Goal: Task Accomplishment & Management: Manage account settings

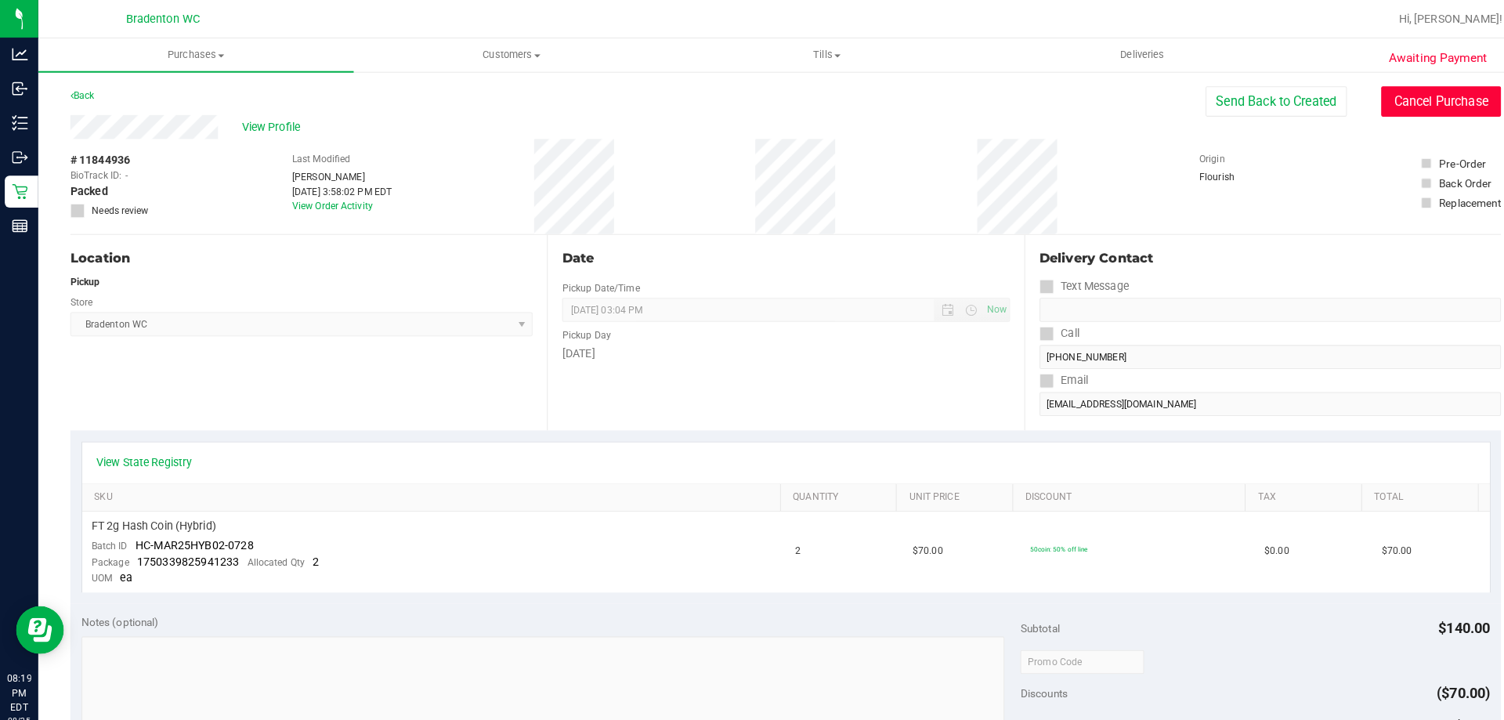
click at [1408, 100] on button "Cancel Purchase" at bounding box center [1414, 100] width 118 height 30
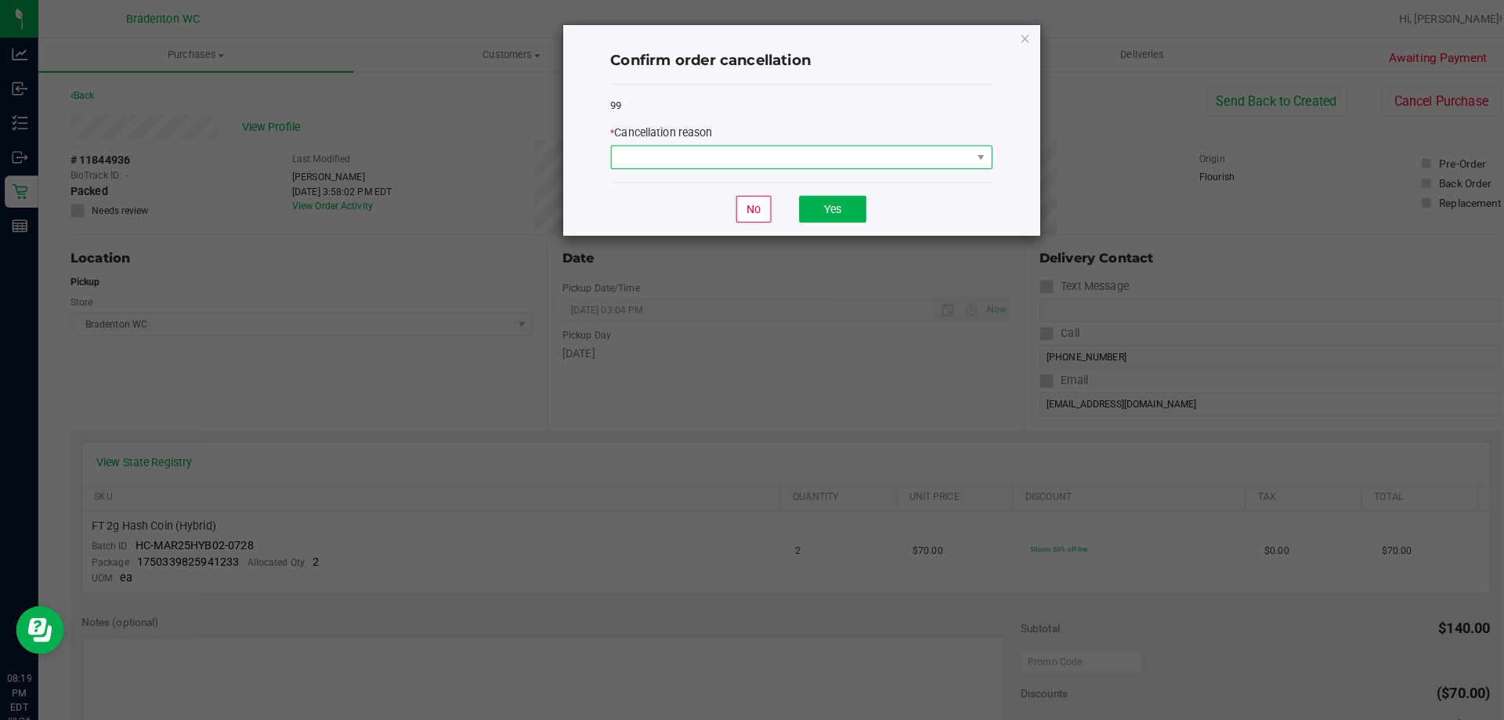
click at [895, 154] on span at bounding box center [776, 154] width 353 height 22
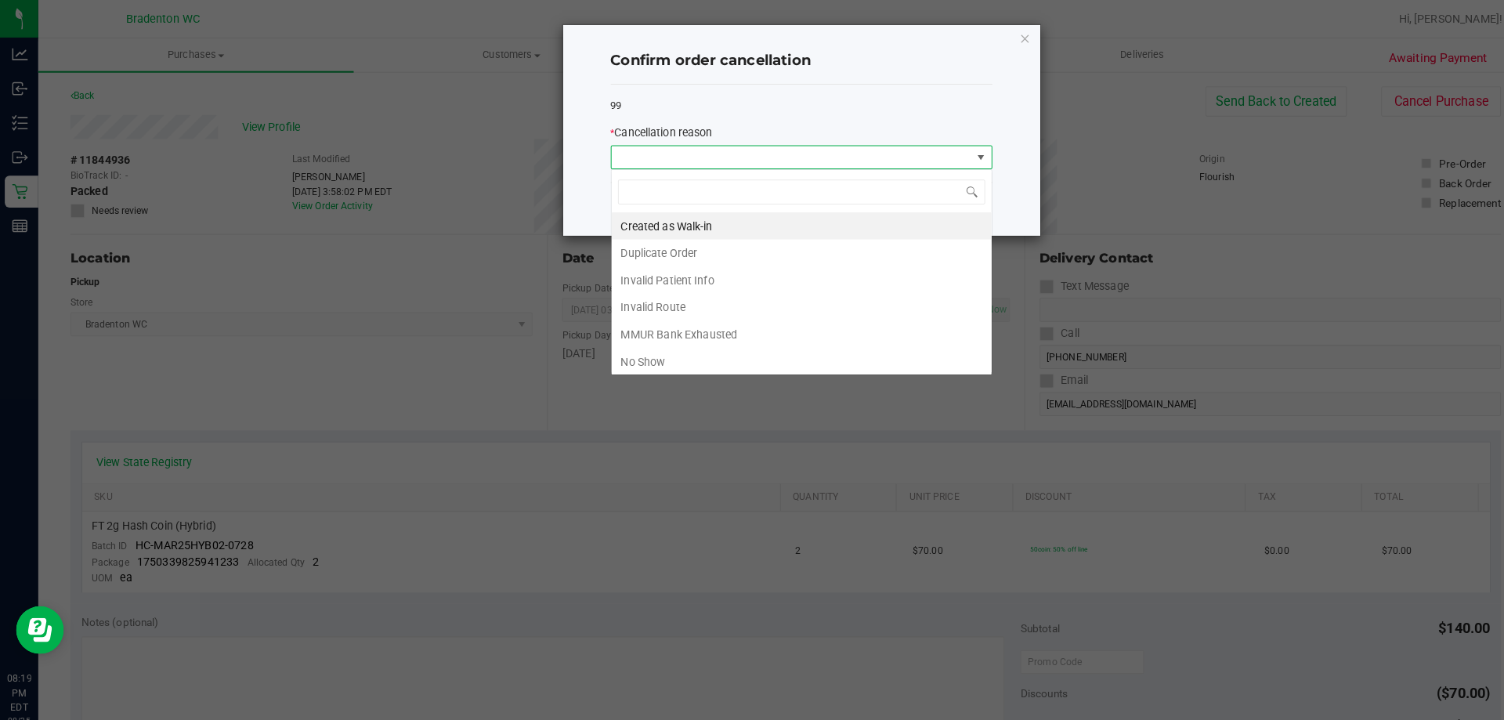
scroll to position [24, 374]
click at [646, 357] on li "No Show" at bounding box center [786, 355] width 373 height 27
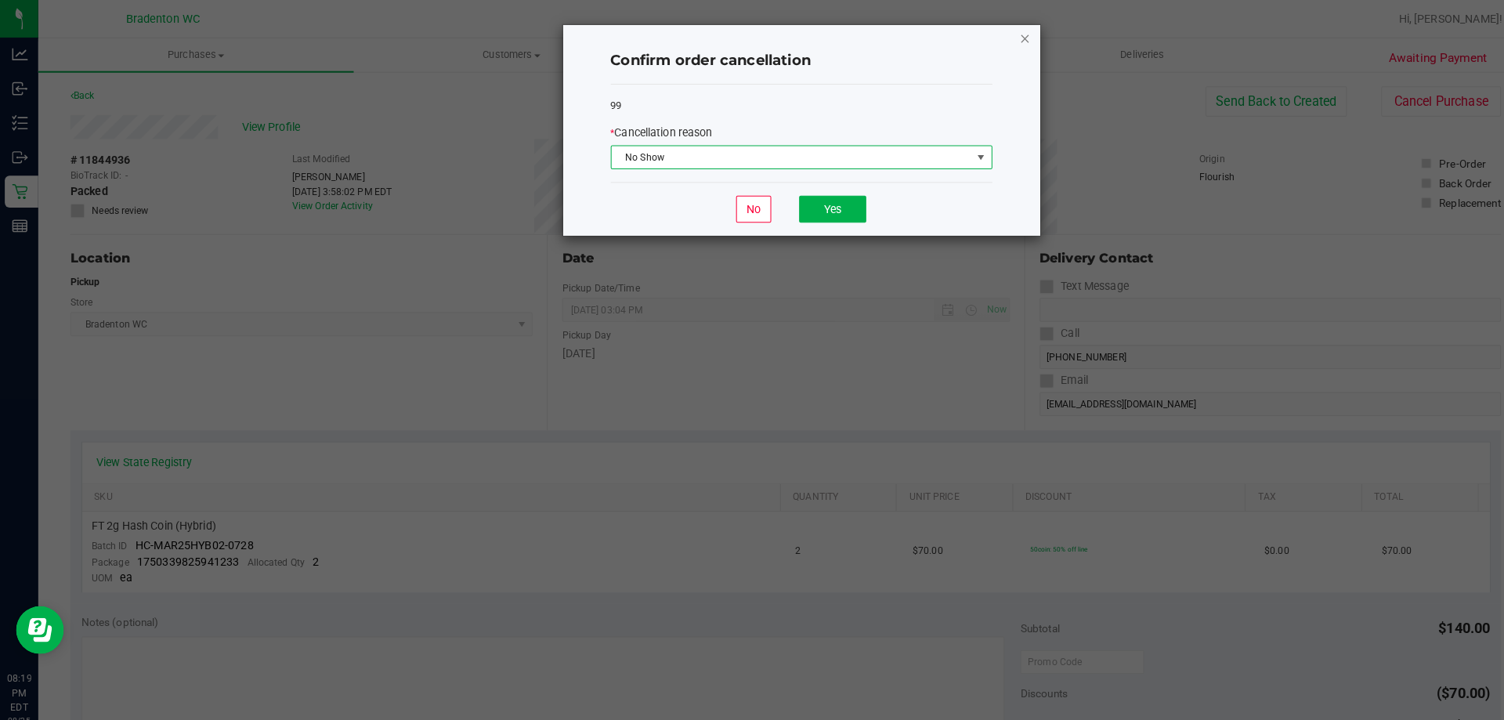
click at [1007, 46] on icon "Close" at bounding box center [1005, 37] width 11 height 19
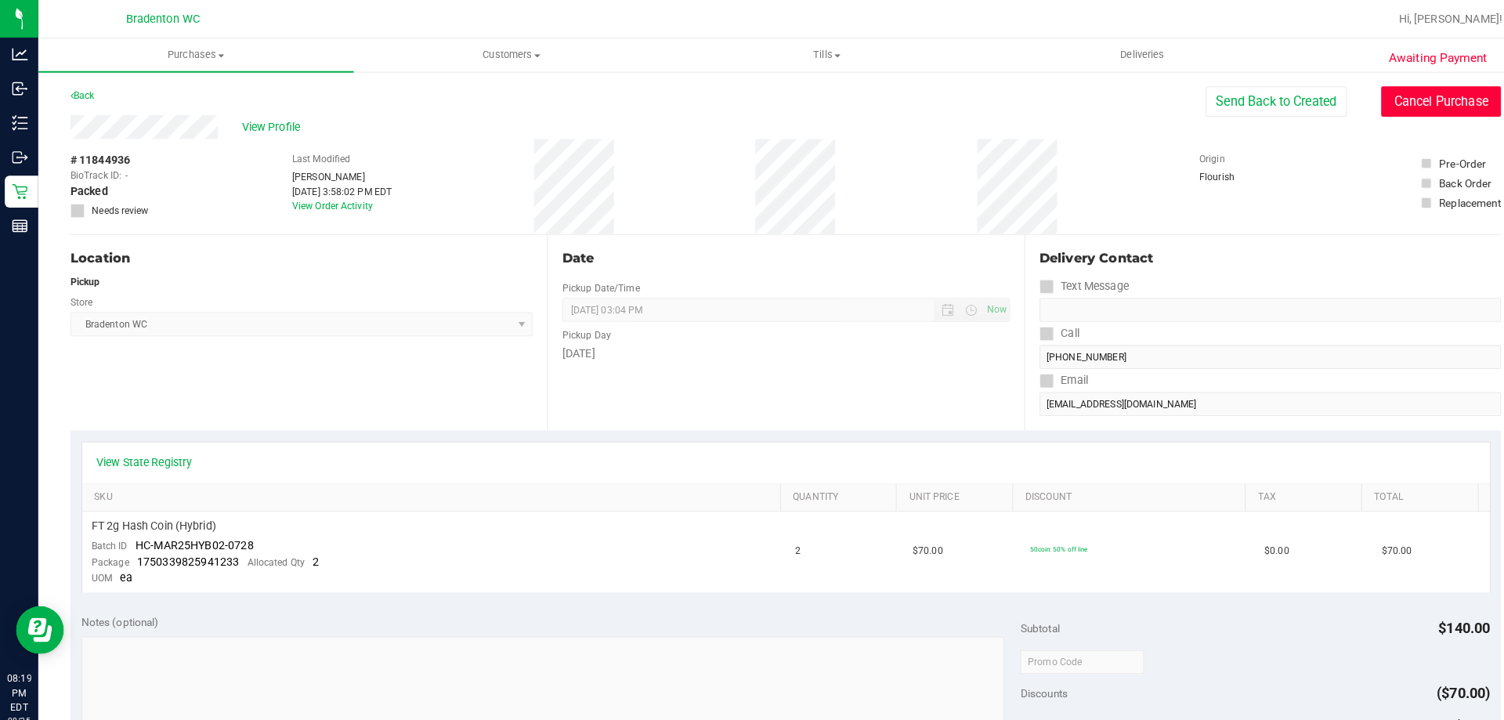
click at [1402, 99] on button "Cancel Purchase" at bounding box center [1414, 100] width 118 height 30
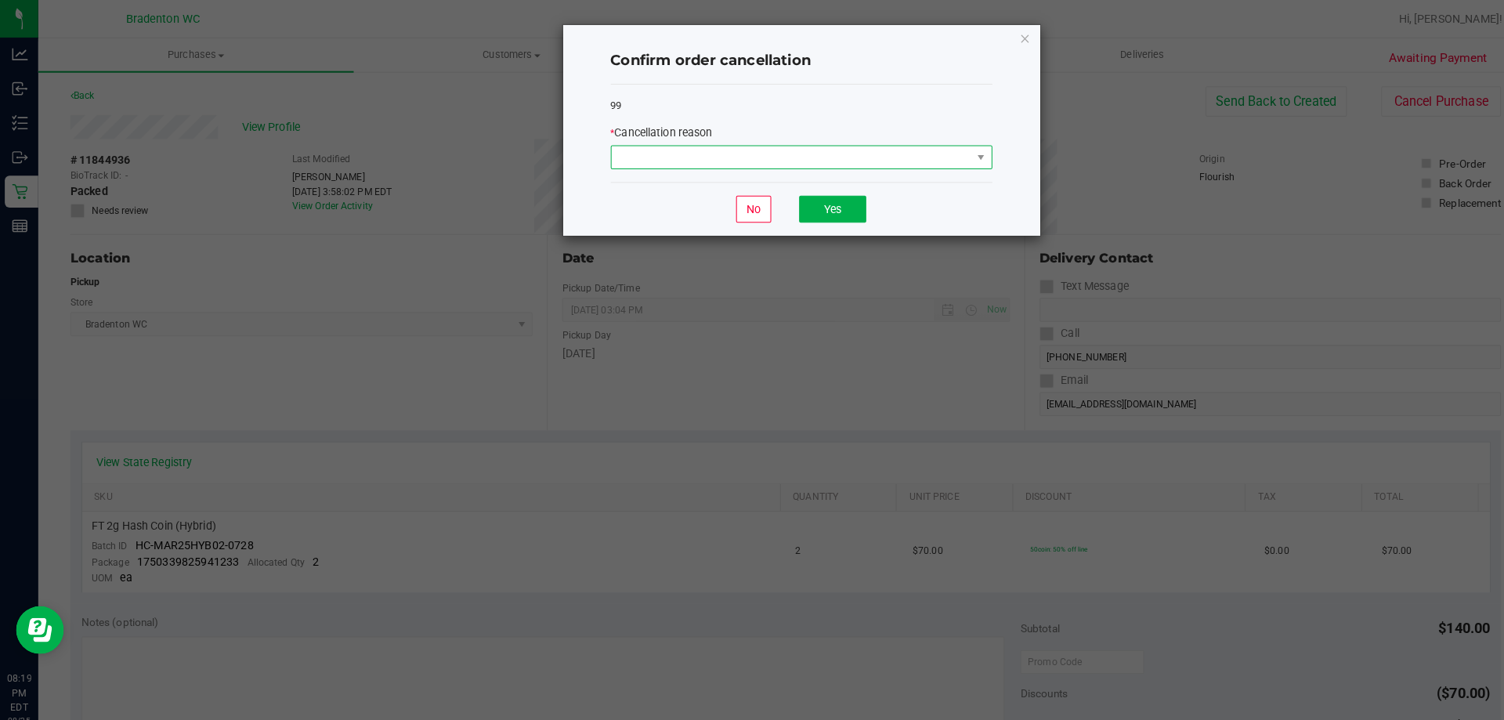
click at [711, 155] on span at bounding box center [776, 154] width 353 height 22
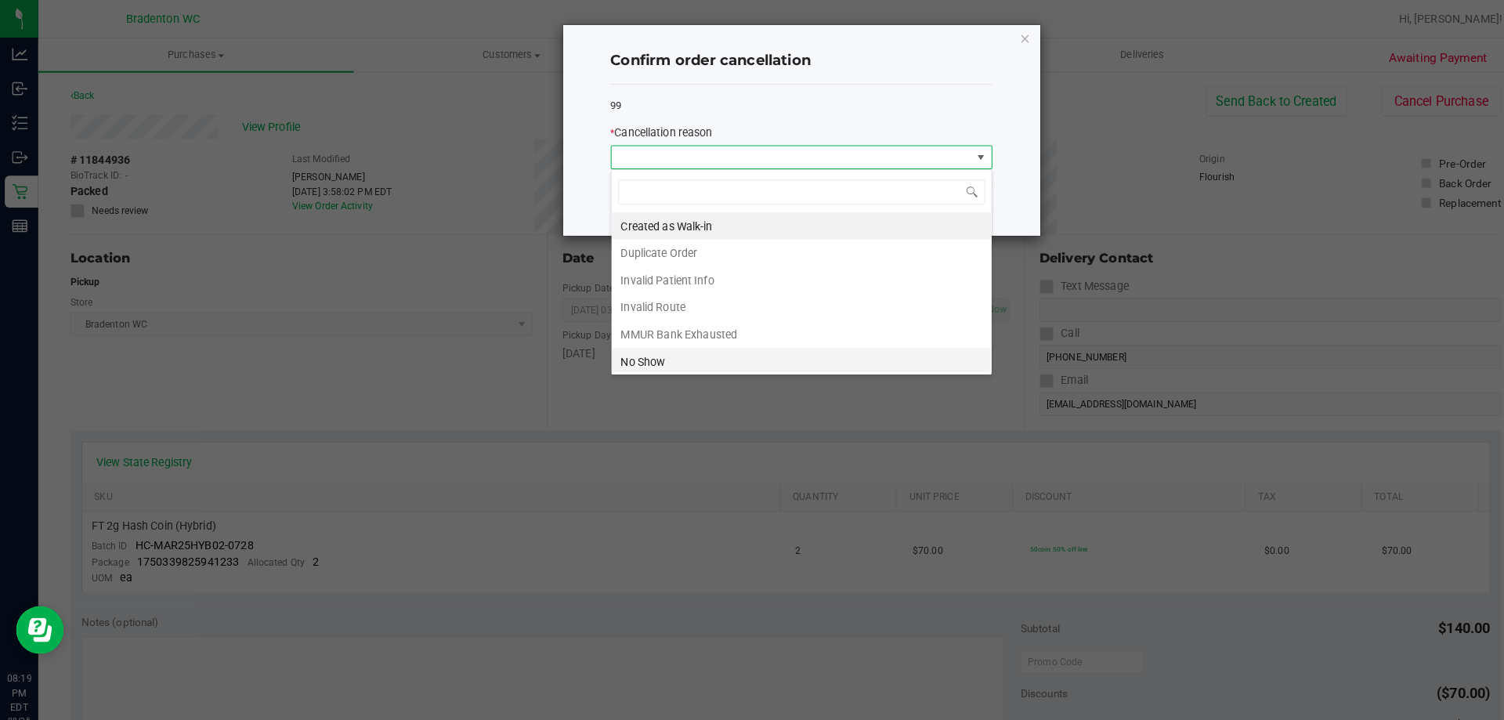
click at [650, 348] on li "No Show" at bounding box center [786, 355] width 373 height 27
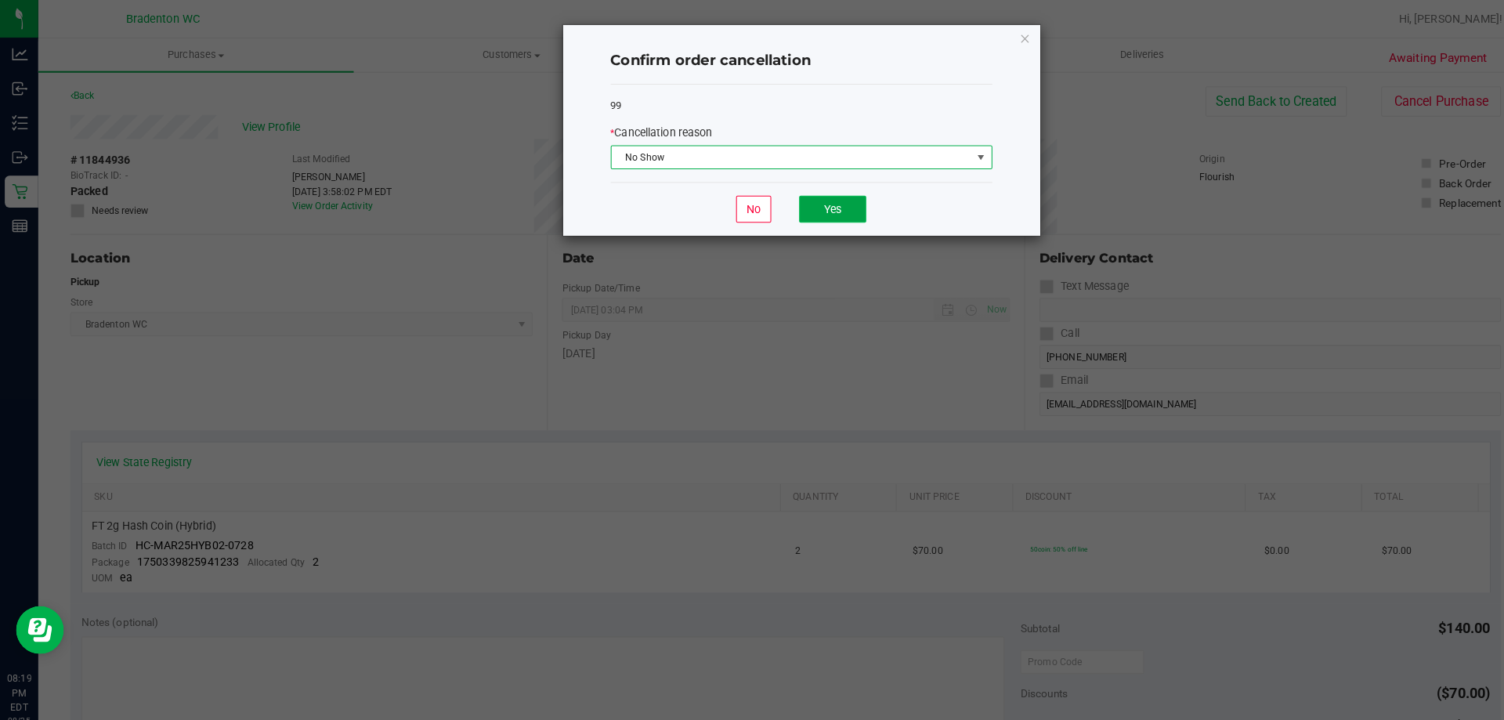
click at [826, 211] on button "Yes" at bounding box center [817, 205] width 66 height 27
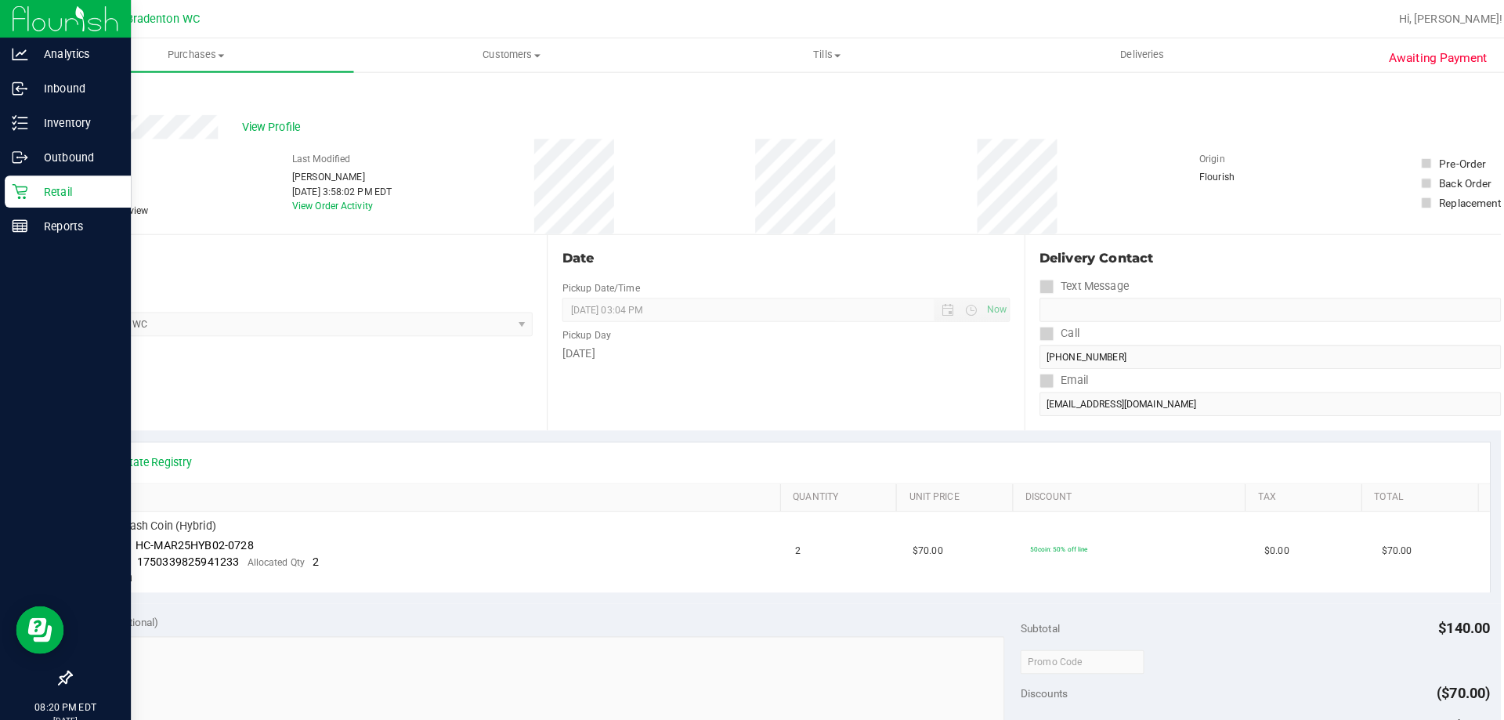
click at [13, 187] on icon at bounding box center [20, 188] width 16 height 16
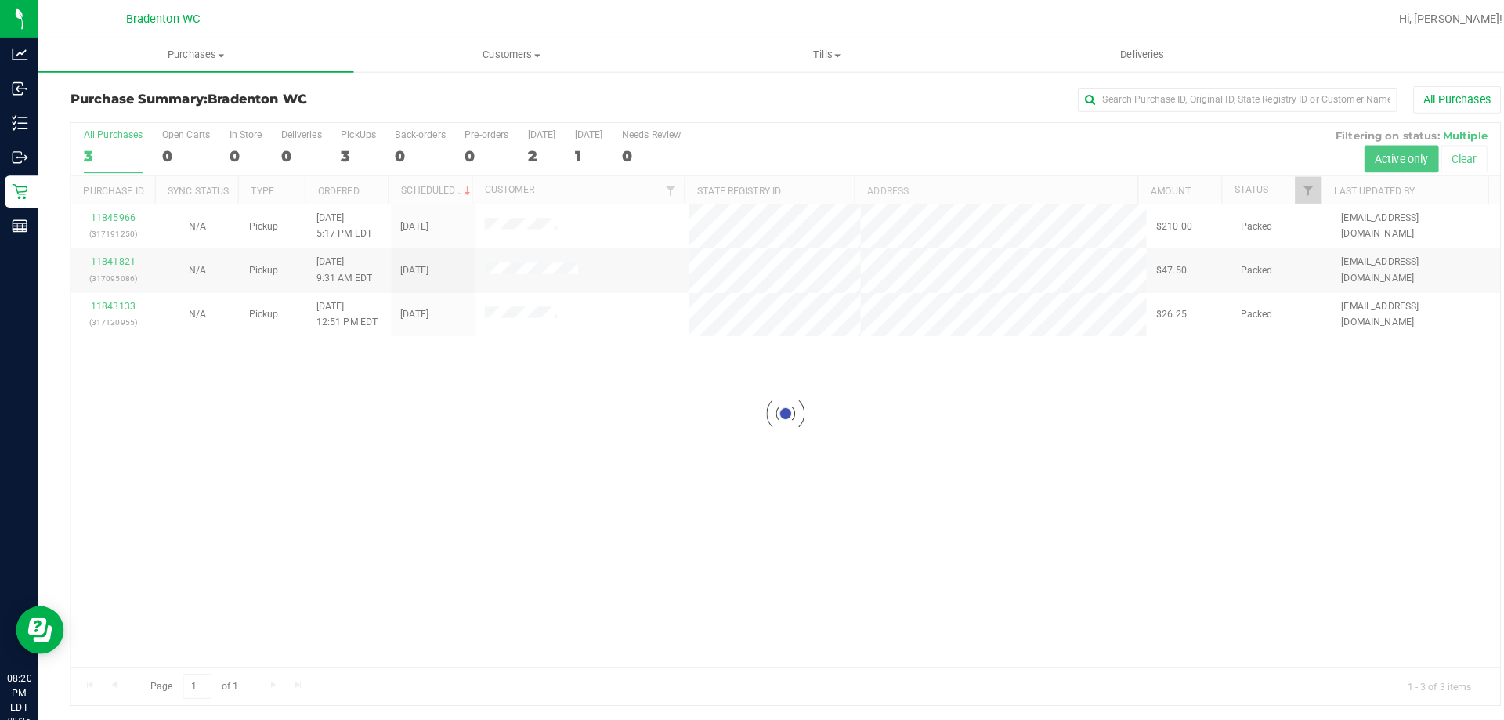
click at [502, 405] on div at bounding box center [771, 406] width 1402 height 571
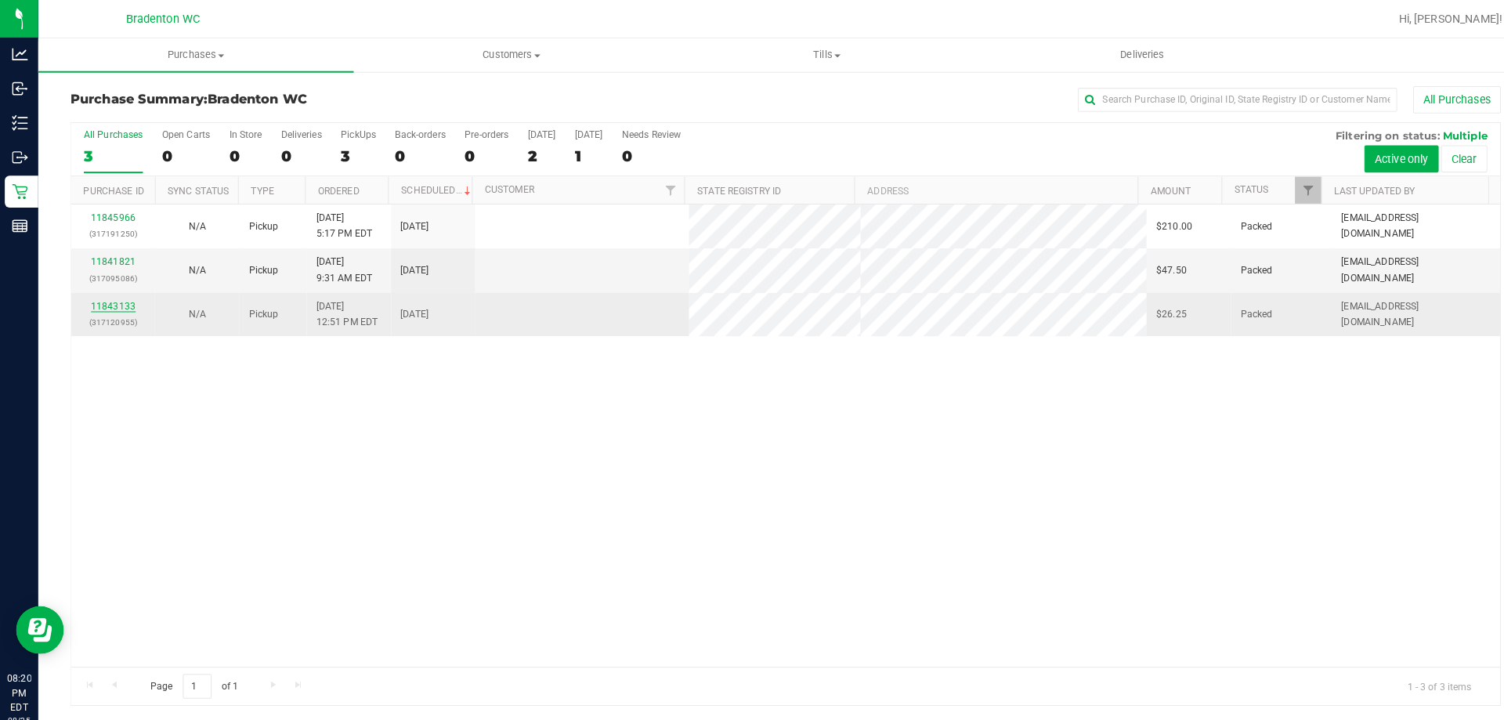
click at [121, 303] on link "11843133" at bounding box center [111, 300] width 44 height 11
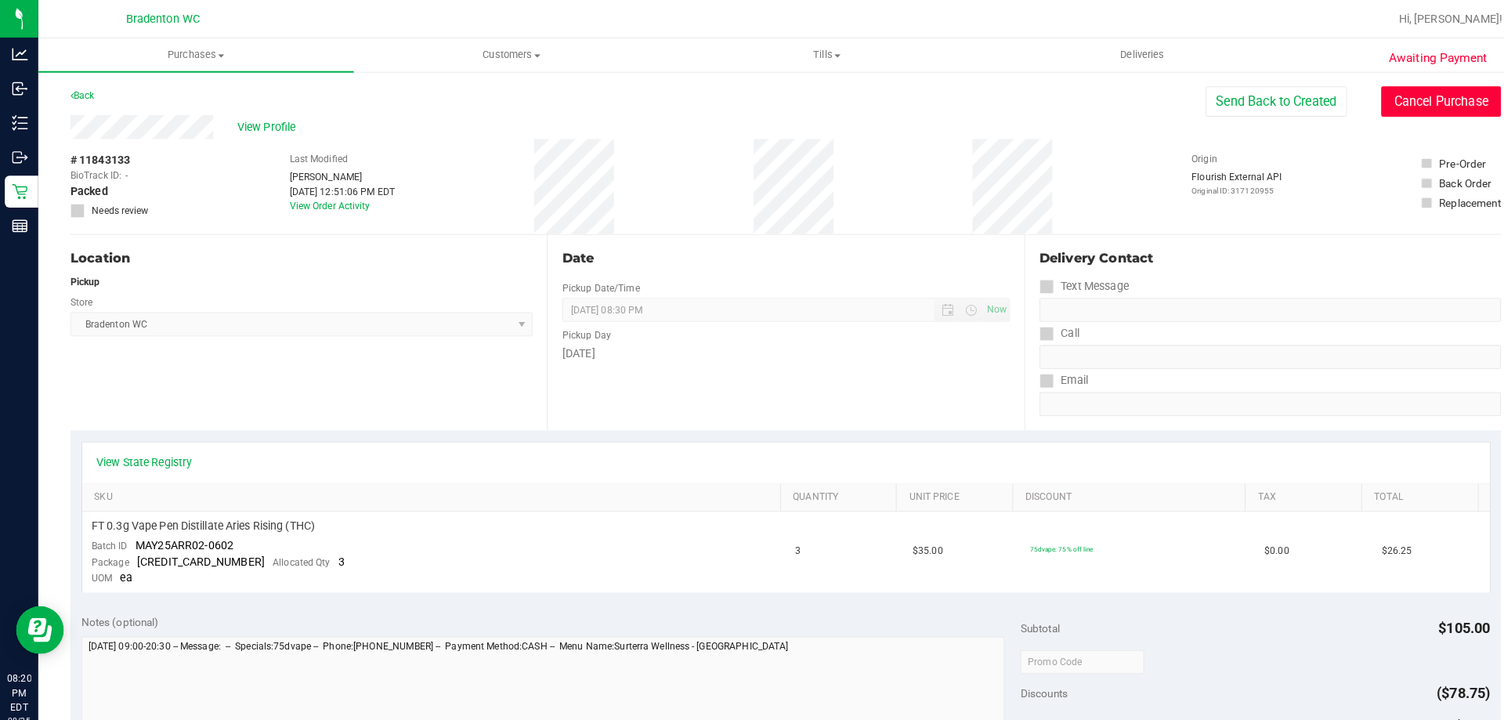
click at [1403, 111] on button "Cancel Purchase" at bounding box center [1414, 100] width 118 height 30
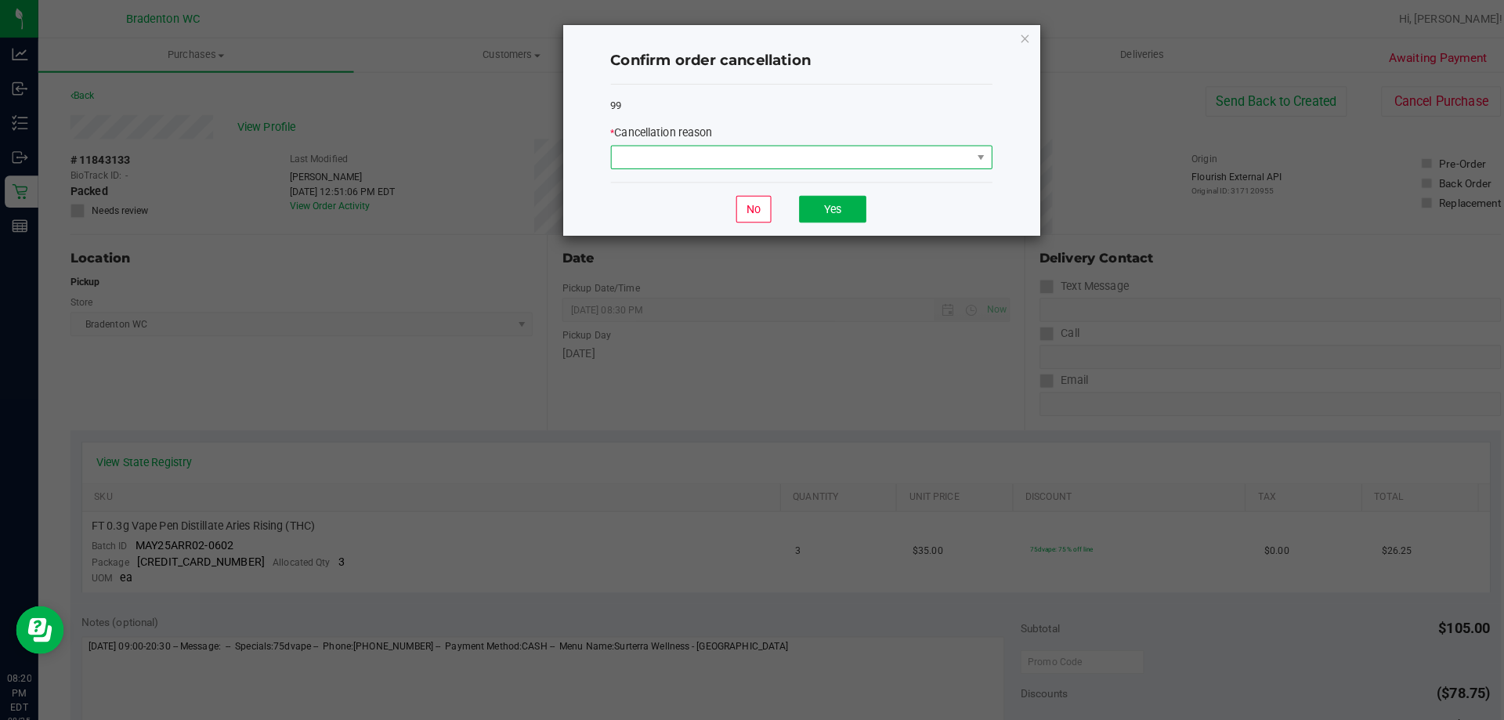
click at [939, 161] on span at bounding box center [776, 154] width 353 height 22
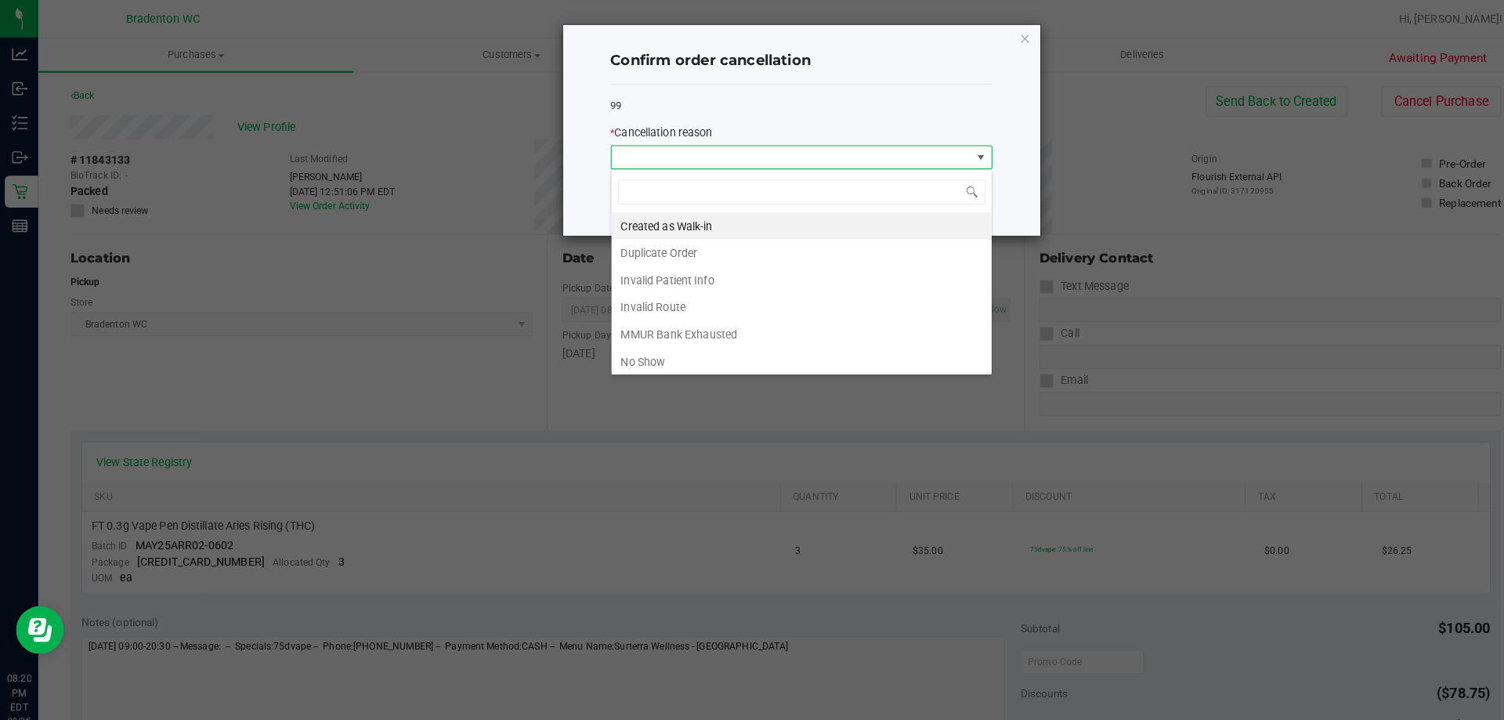
scroll to position [24, 374]
click at [658, 360] on li "No Show" at bounding box center [786, 355] width 373 height 27
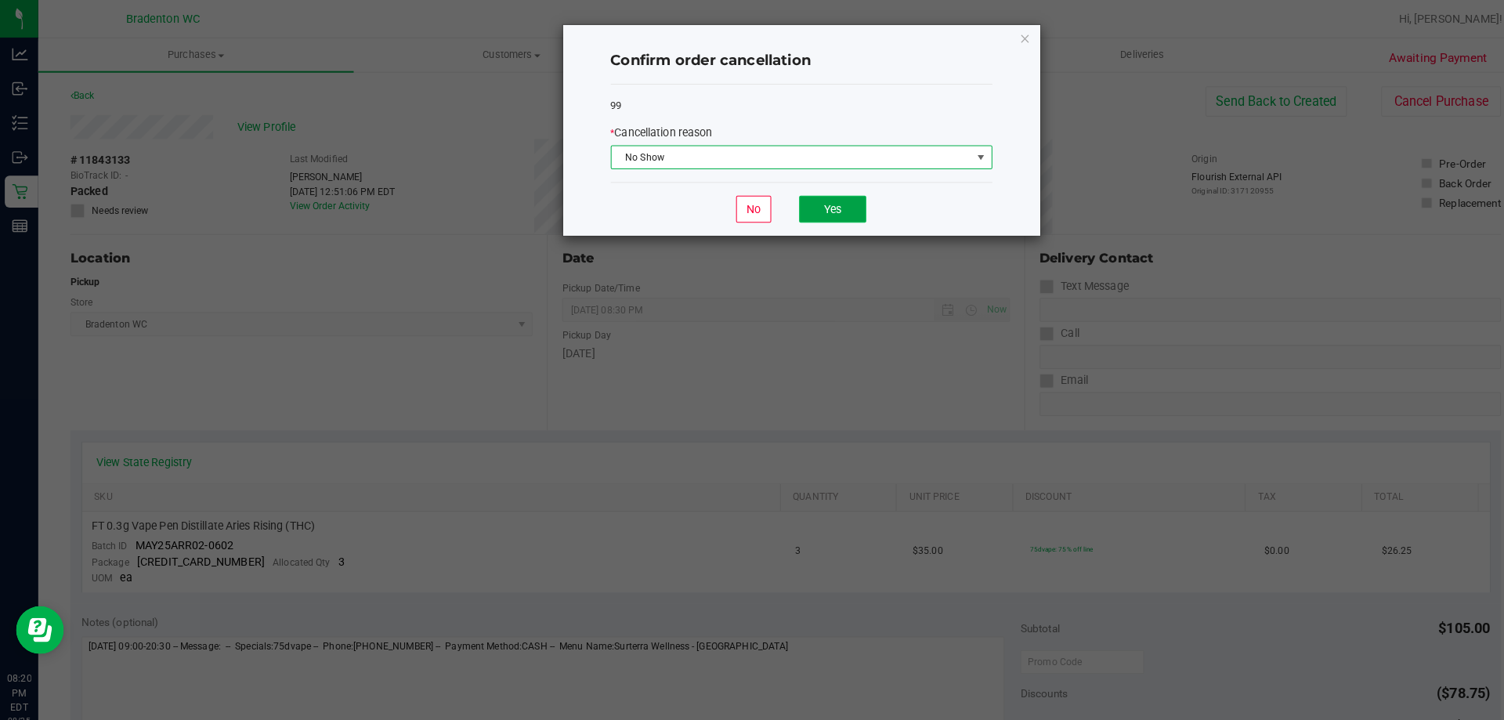
click at [830, 205] on button "Yes" at bounding box center [817, 205] width 66 height 27
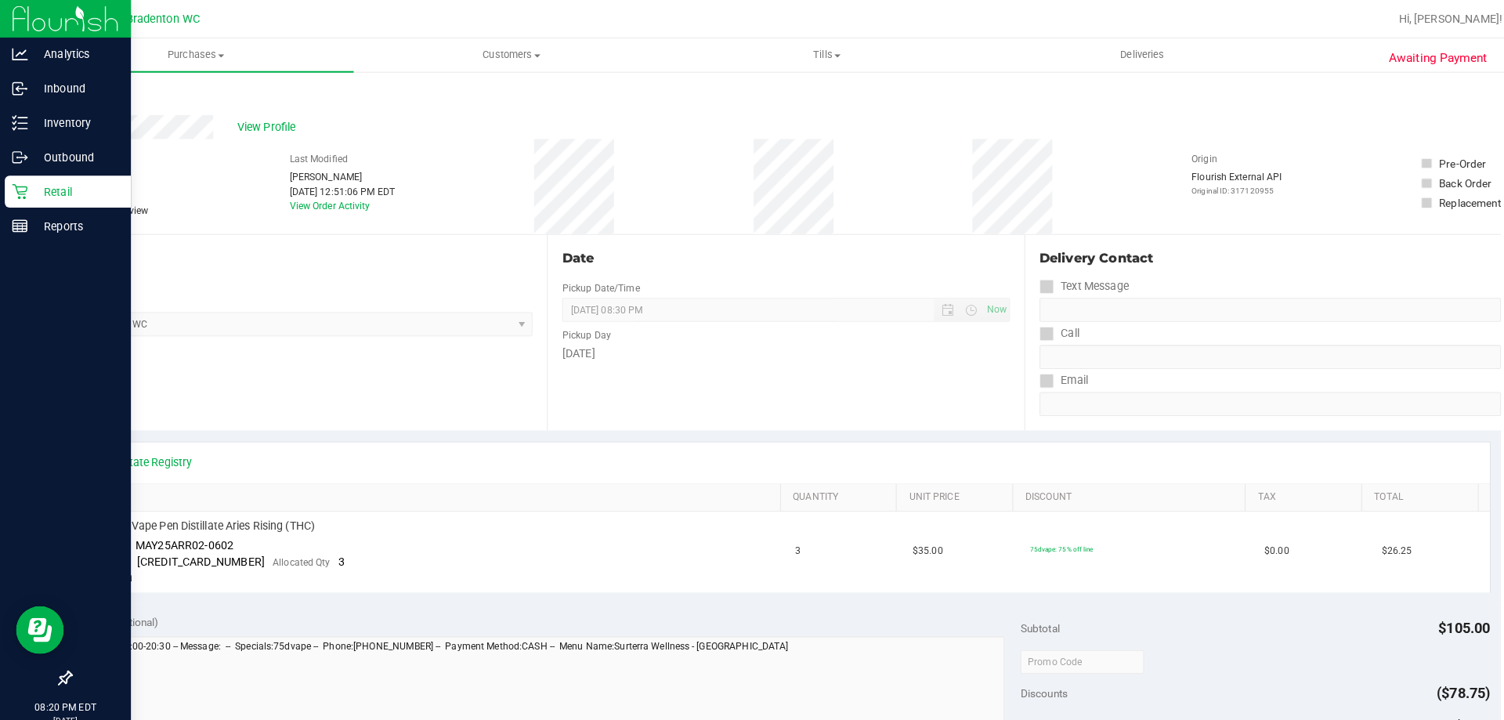
click at [34, 198] on div "Retail" at bounding box center [67, 187] width 124 height 31
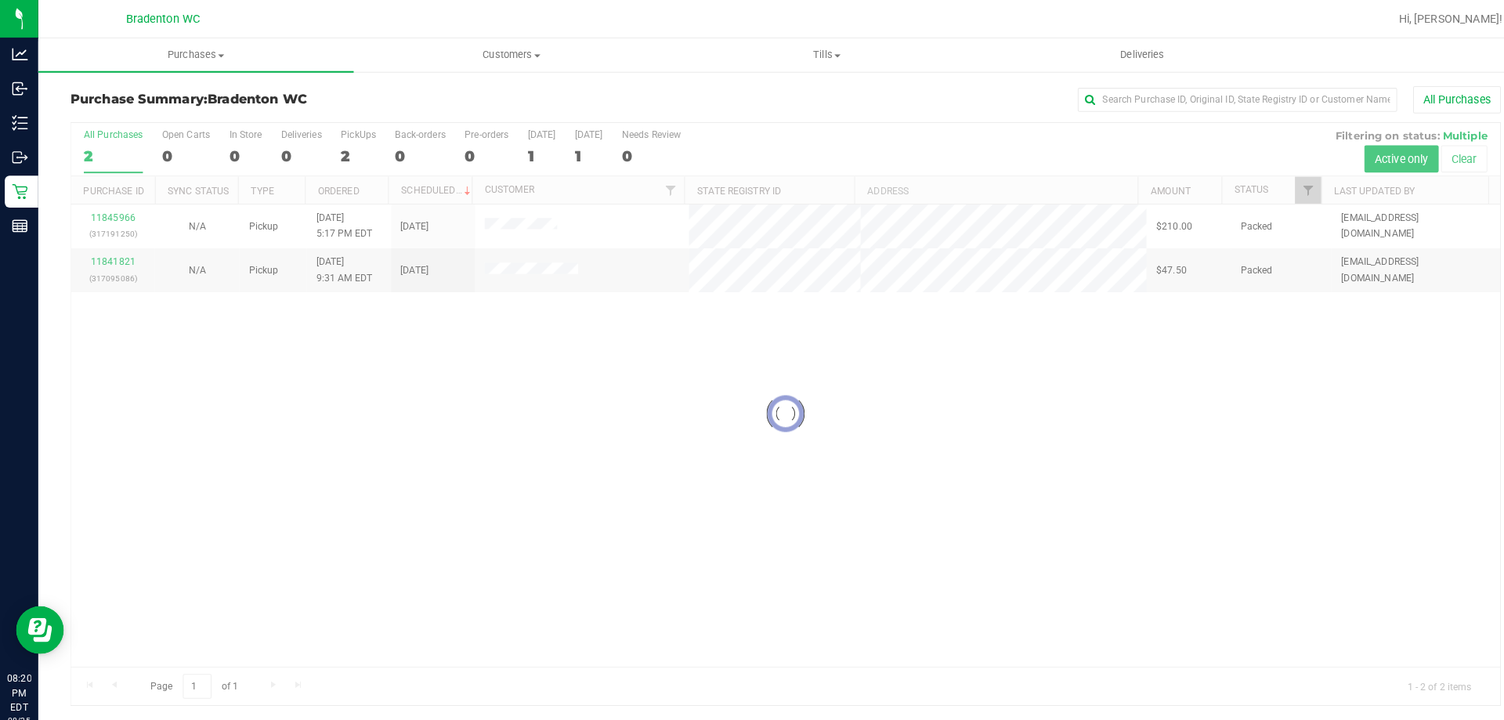
click at [476, 410] on div at bounding box center [771, 406] width 1402 height 571
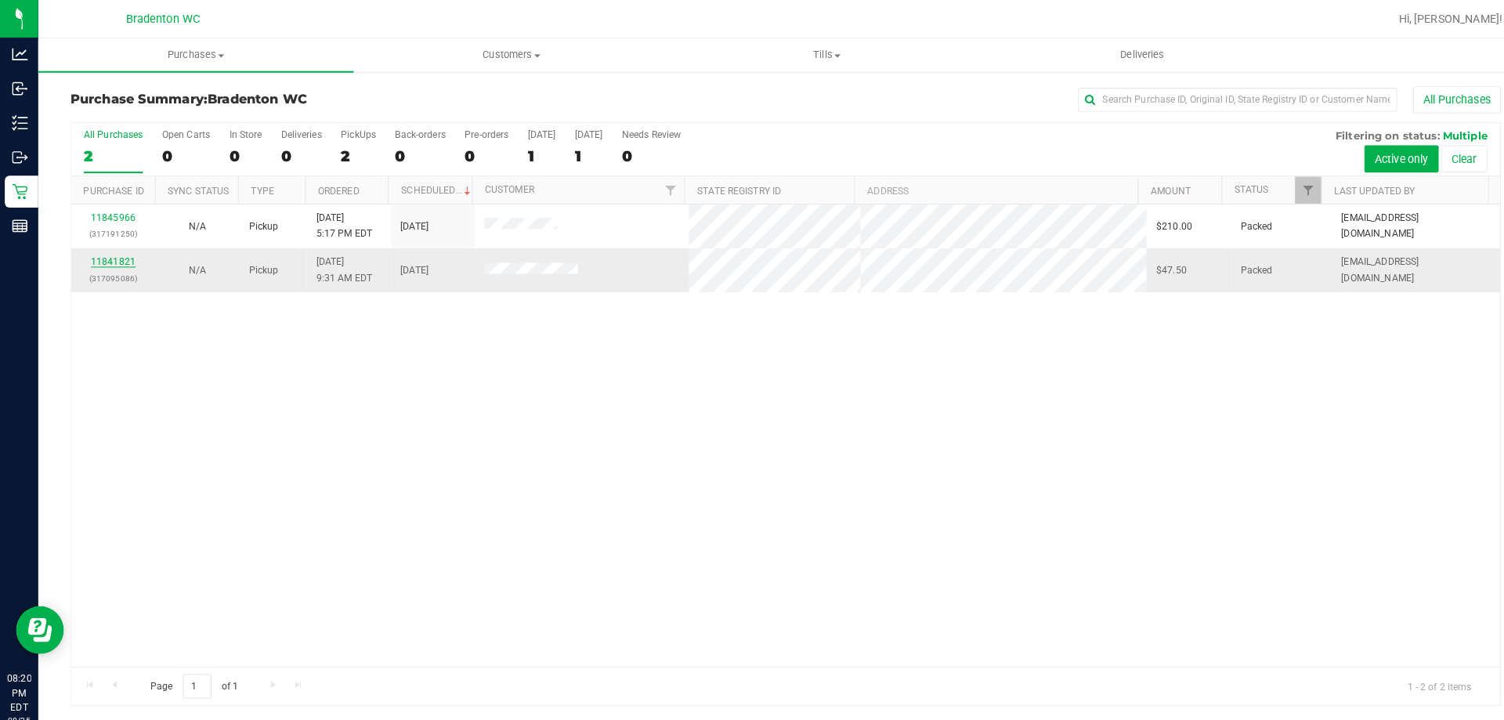
click at [119, 256] on link "11841821" at bounding box center [111, 256] width 44 height 11
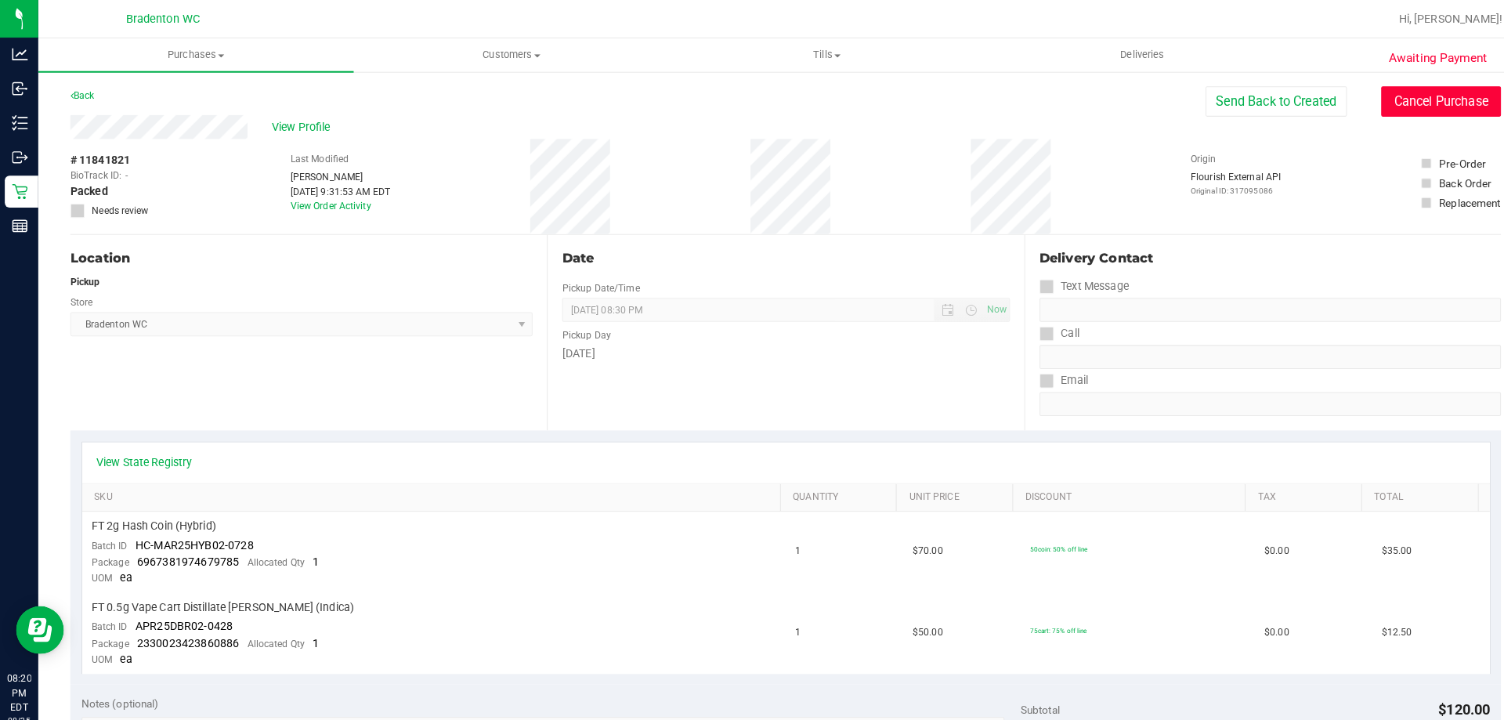
click at [1399, 99] on button "Cancel Purchase" at bounding box center [1414, 100] width 118 height 30
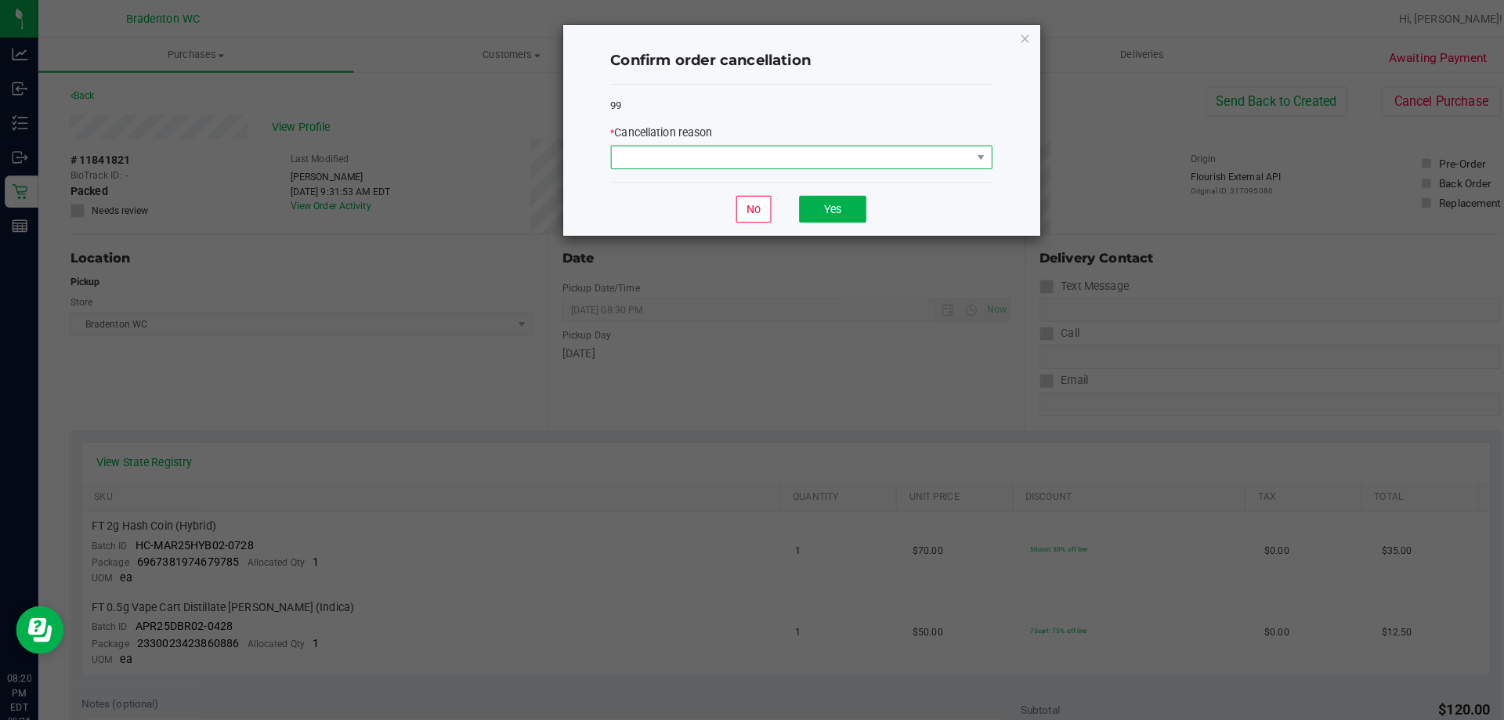
click at [827, 158] on span at bounding box center [776, 154] width 353 height 22
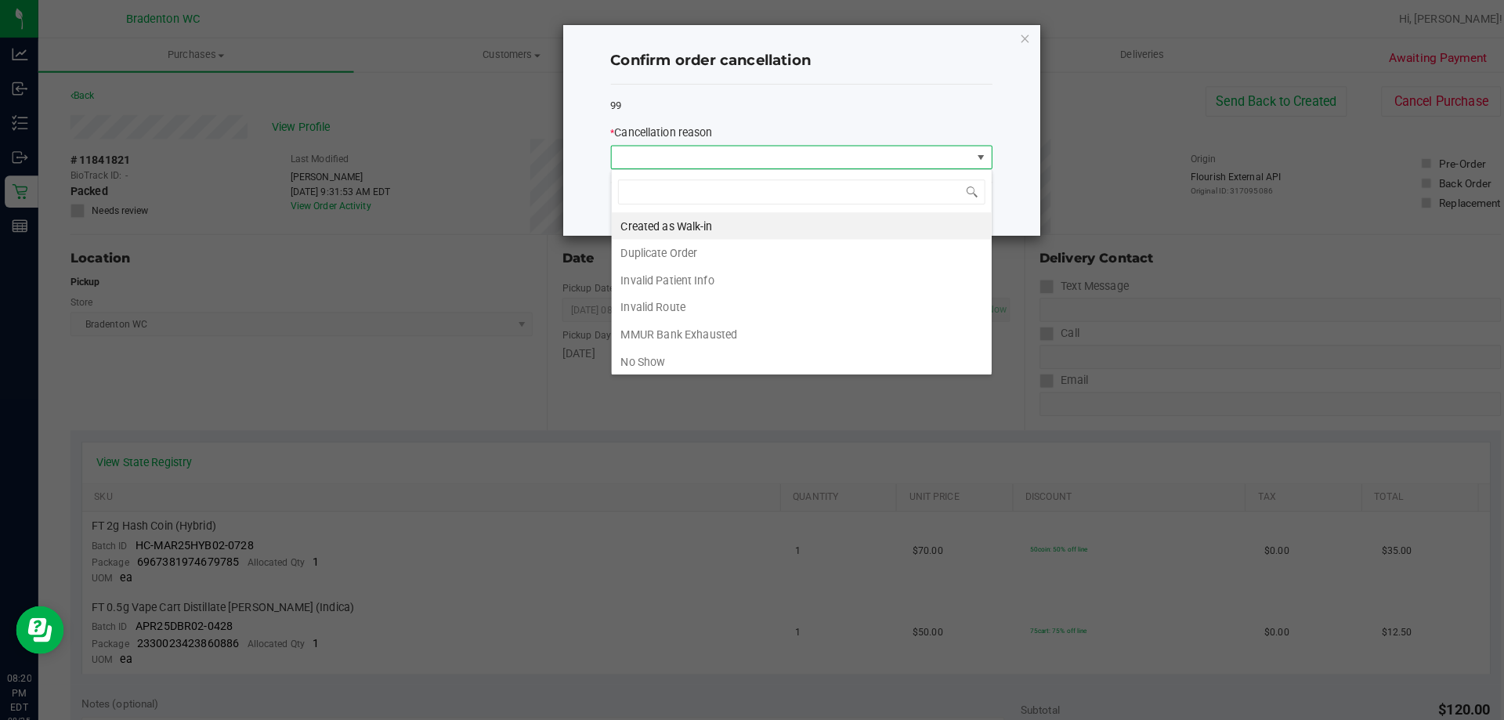
scroll to position [24, 374]
click at [657, 356] on li "No Show" at bounding box center [786, 355] width 373 height 27
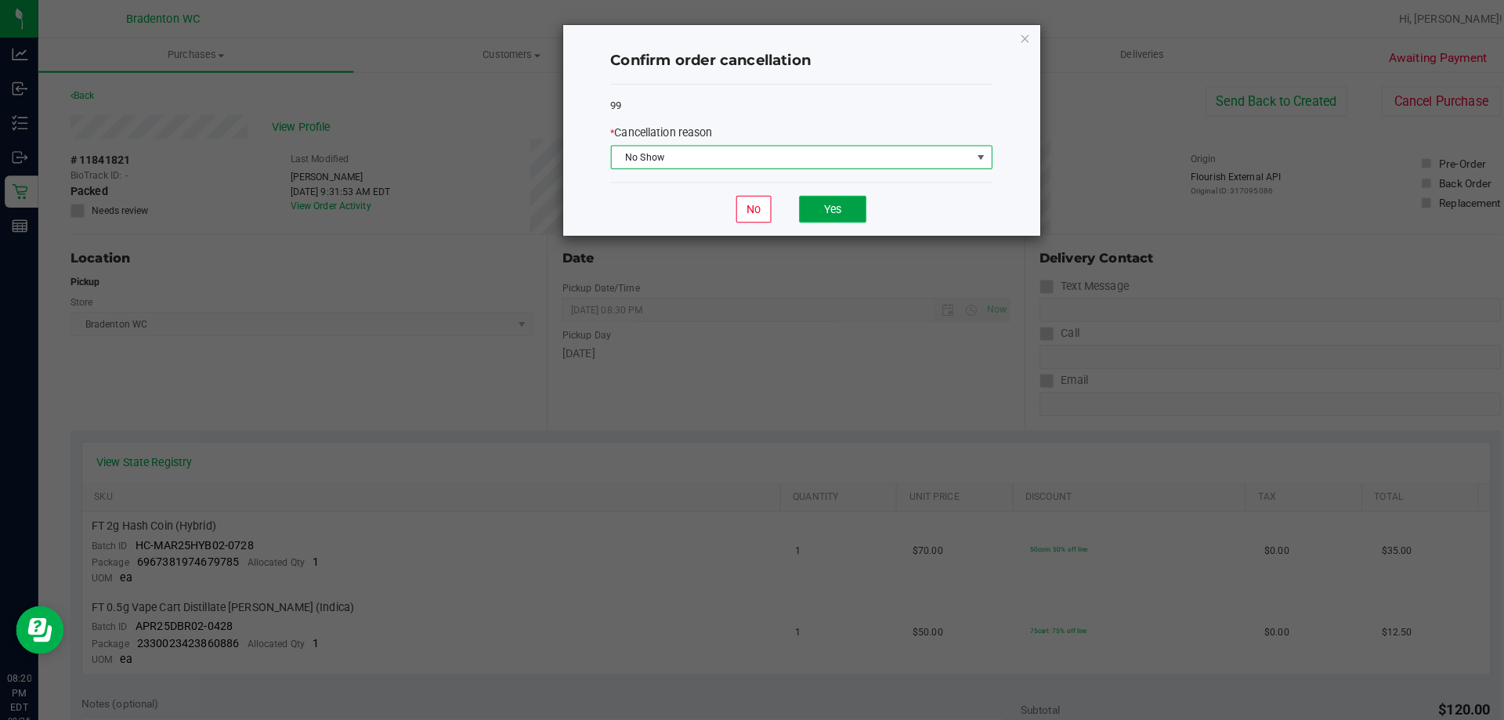
click at [840, 210] on button "Yes" at bounding box center [817, 205] width 66 height 27
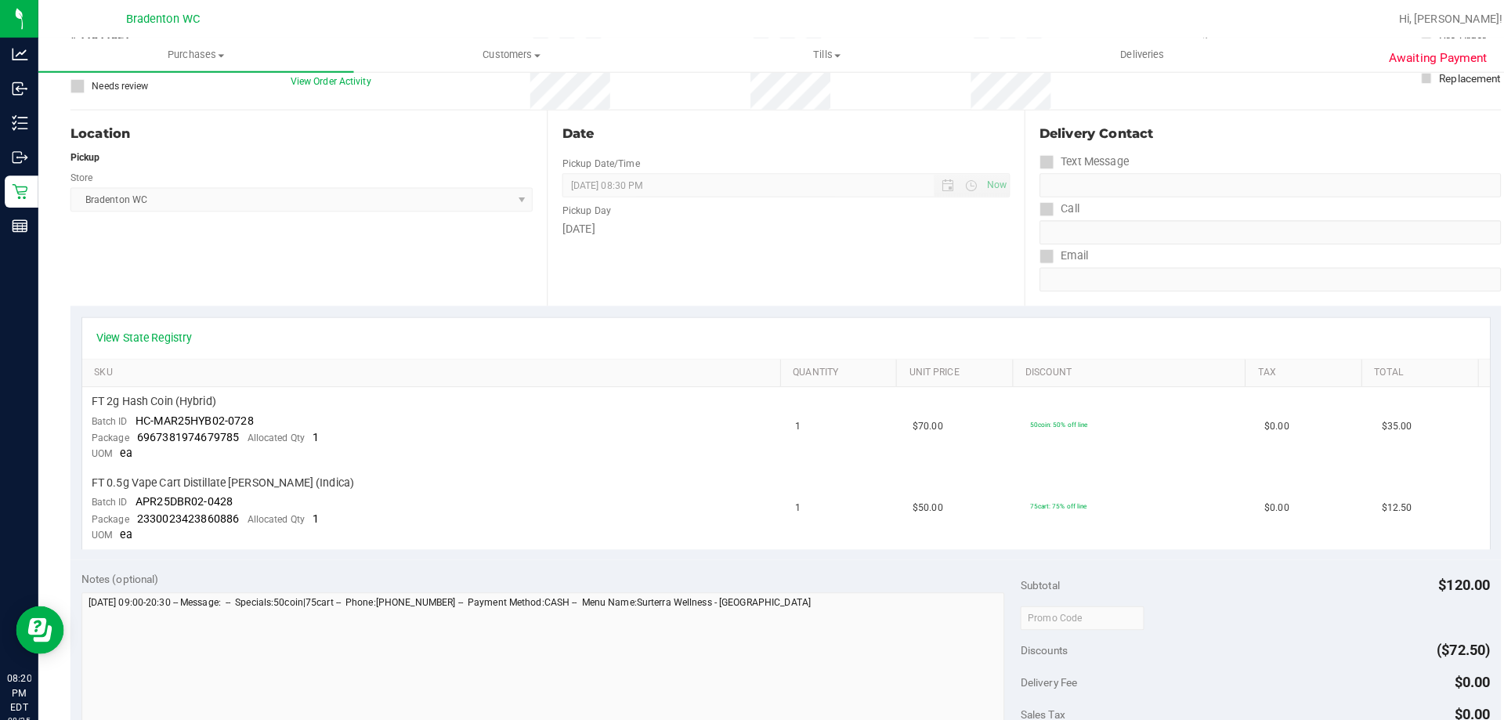
scroll to position [0, 0]
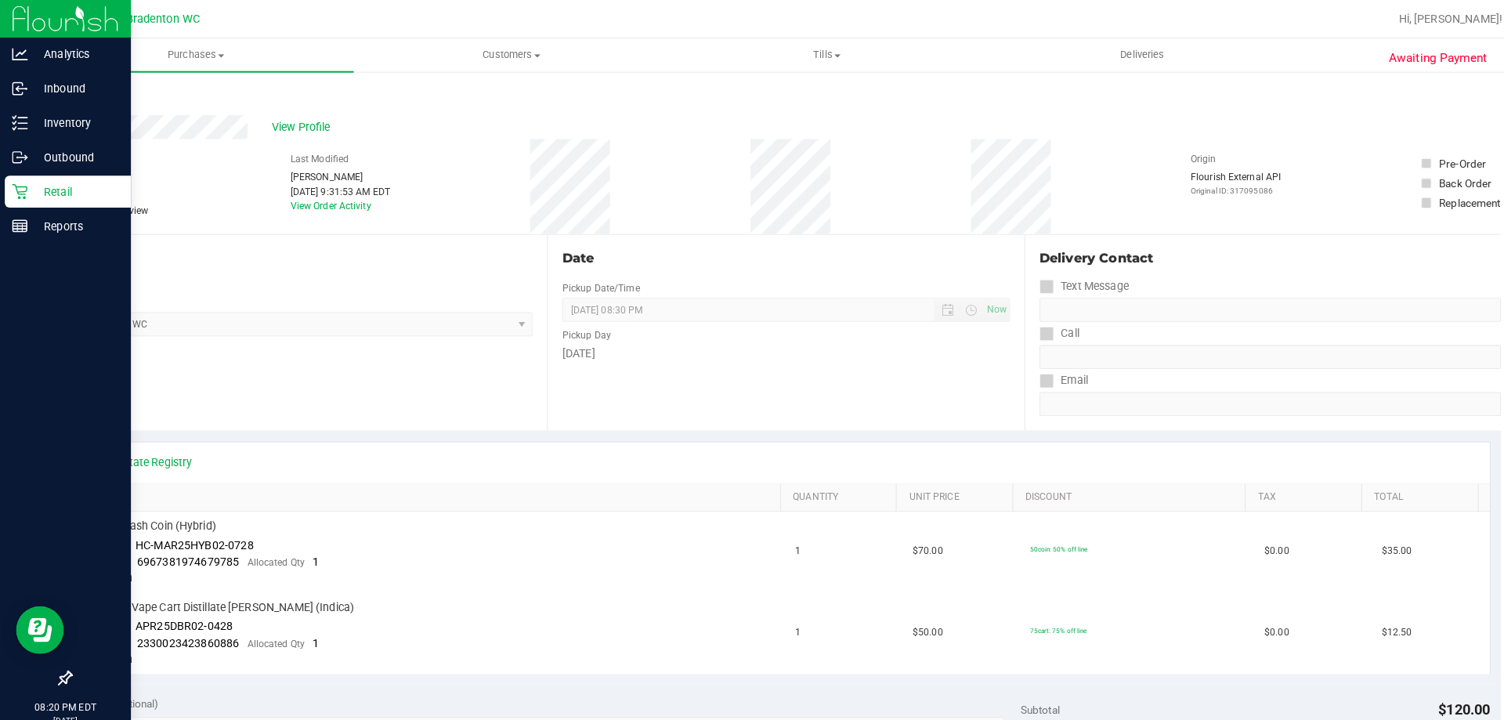
click at [33, 183] on p "Retail" at bounding box center [74, 188] width 94 height 19
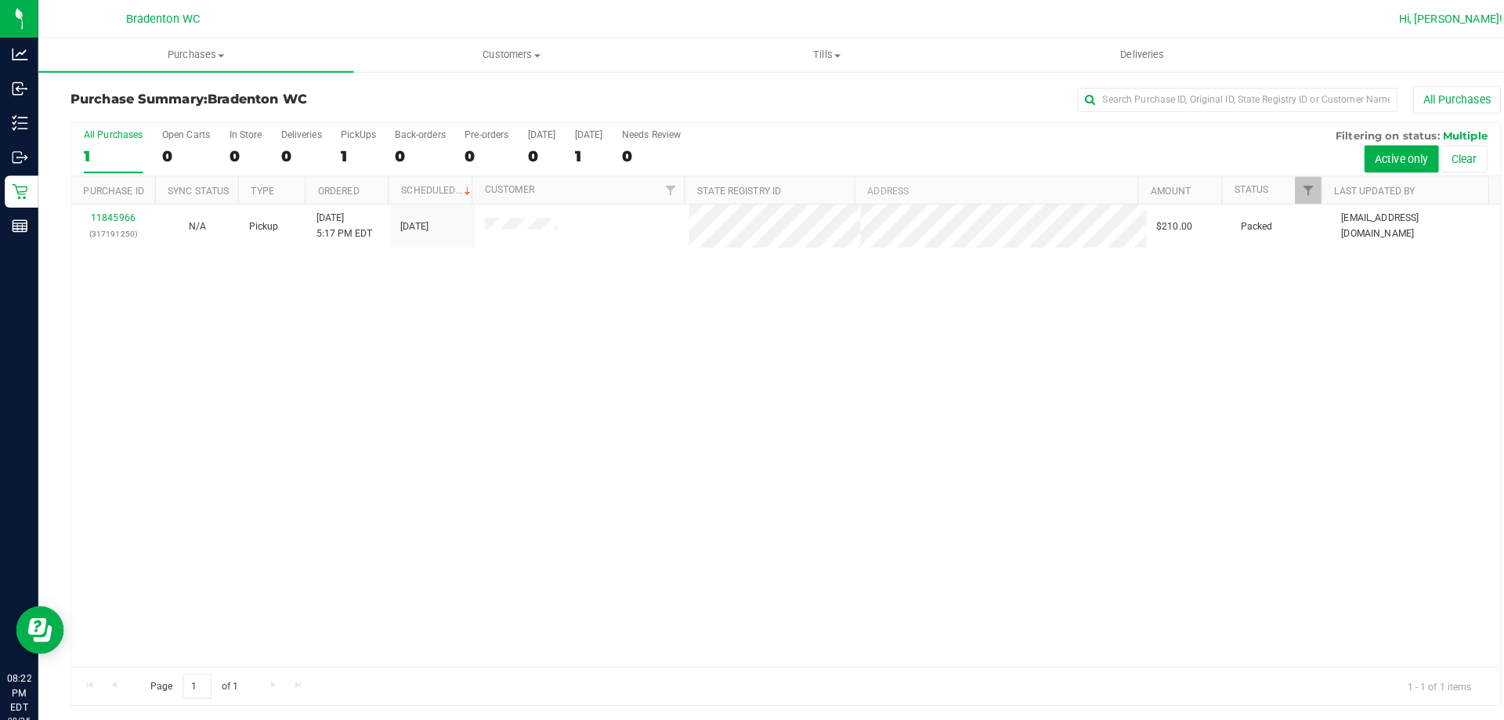
click at [1445, 19] on span "Hi, [PERSON_NAME]!" at bounding box center [1424, 18] width 102 height 13
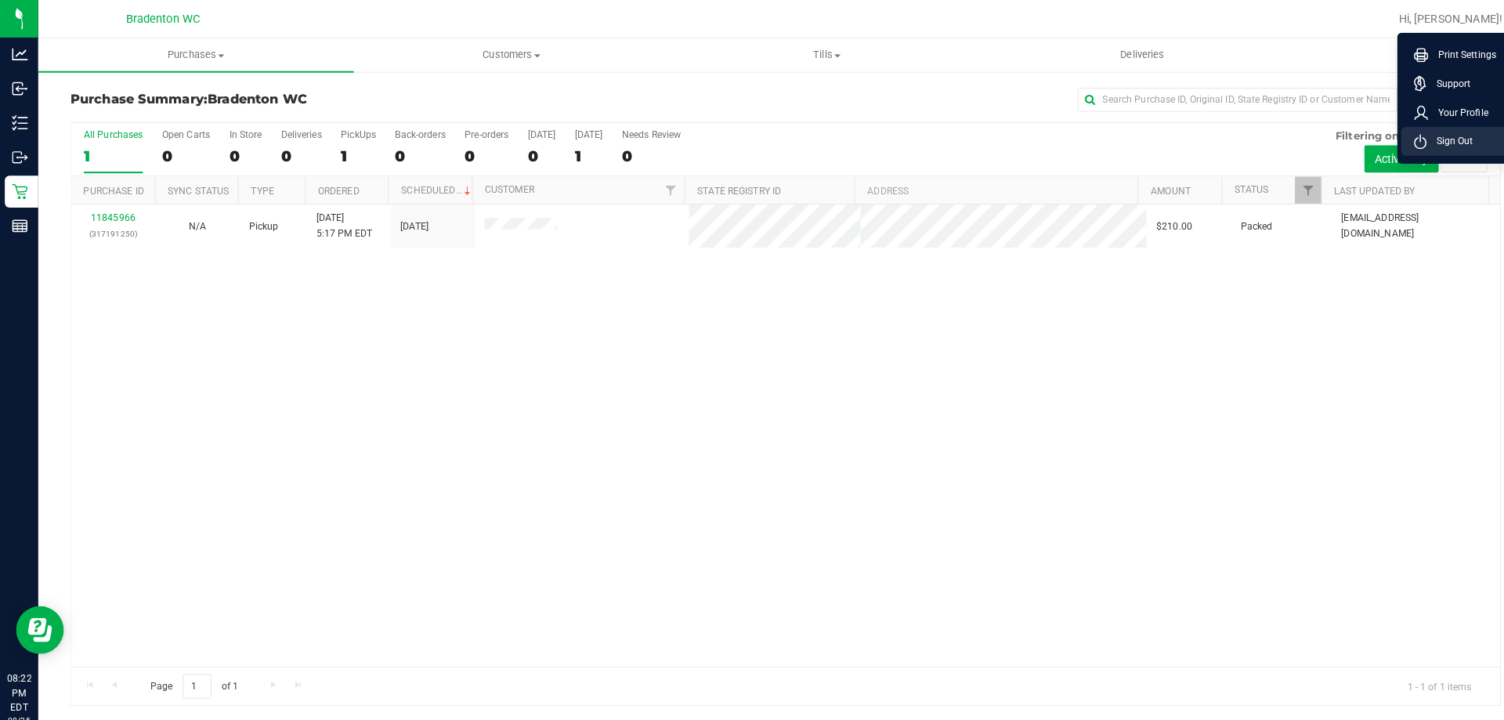
click at [1413, 139] on span "Sign Out" at bounding box center [1422, 139] width 45 height 16
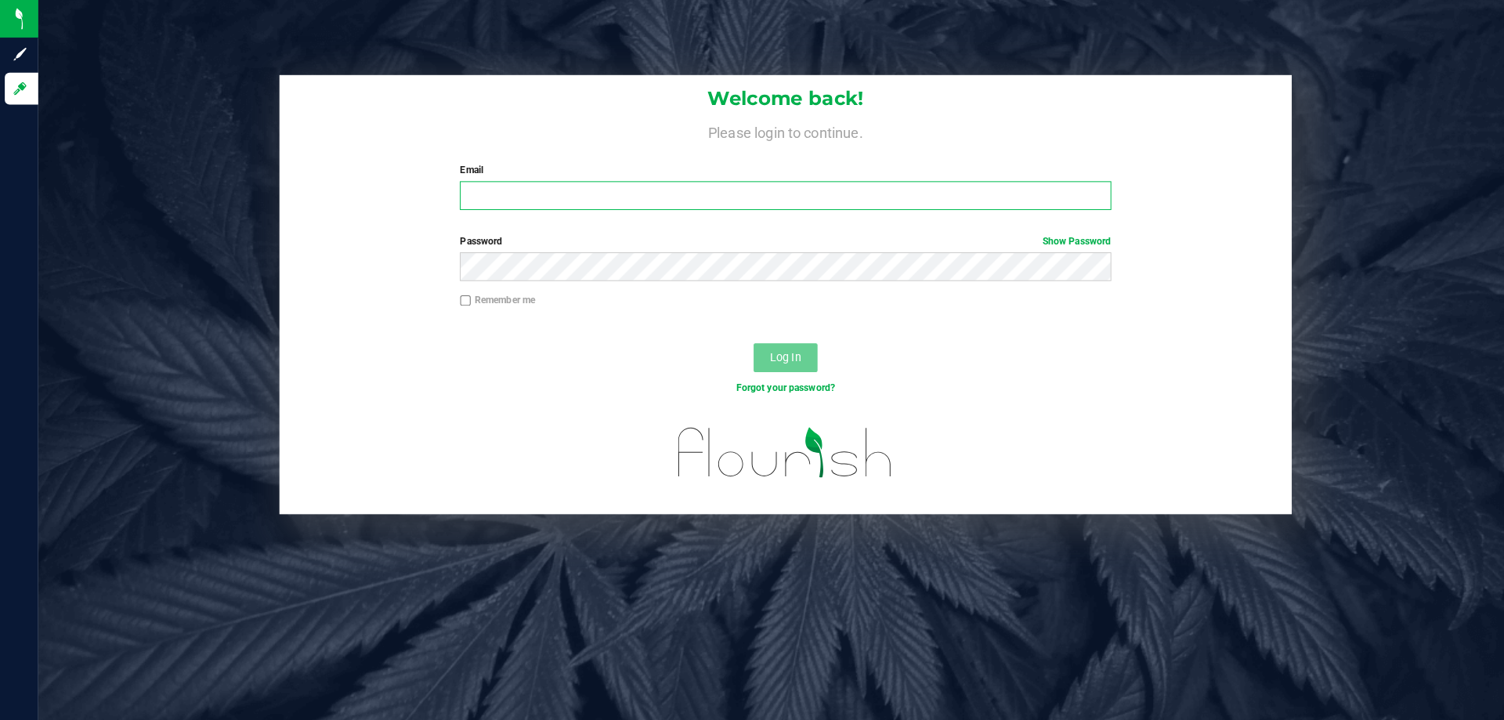
click at [541, 194] on input "Email" at bounding box center [770, 192] width 638 height 28
type input "[EMAIL_ADDRESS][DOMAIN_NAME]"
click at [627, 241] on label "Password Show Password" at bounding box center [770, 237] width 638 height 14
click at [748, 339] on button "Log In" at bounding box center [771, 351] width 63 height 28
